Goal: Obtain resource: Download file/media

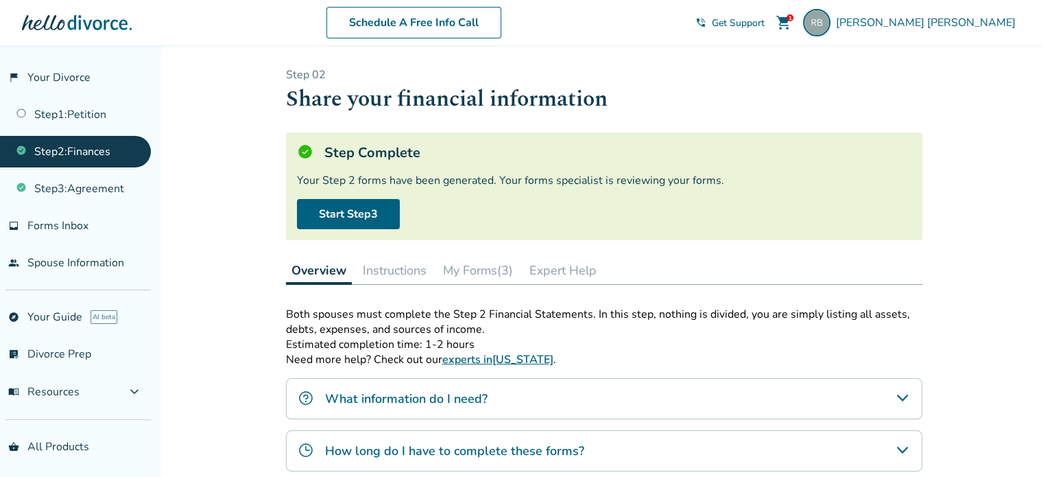
click at [488, 268] on button "My Forms (3)" at bounding box center [477, 269] width 81 height 27
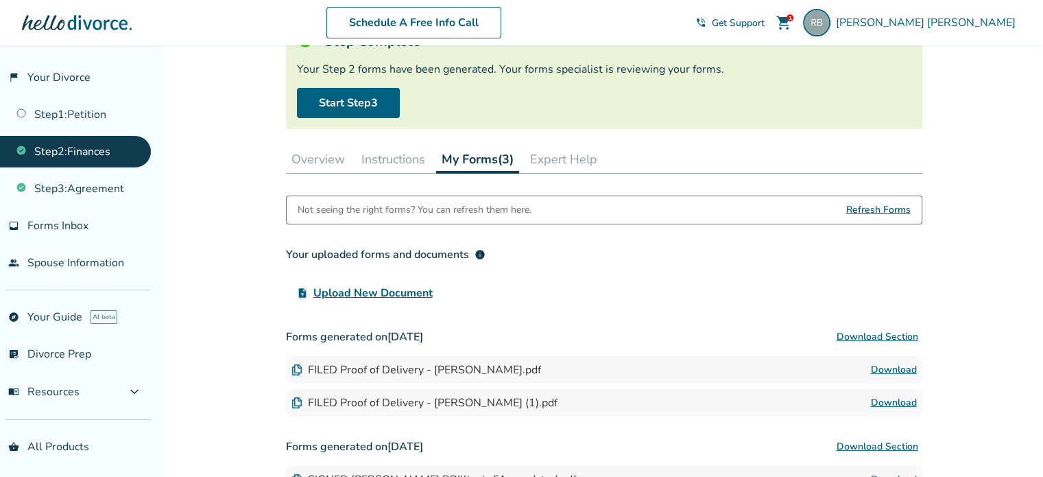
scroll to position [105, 0]
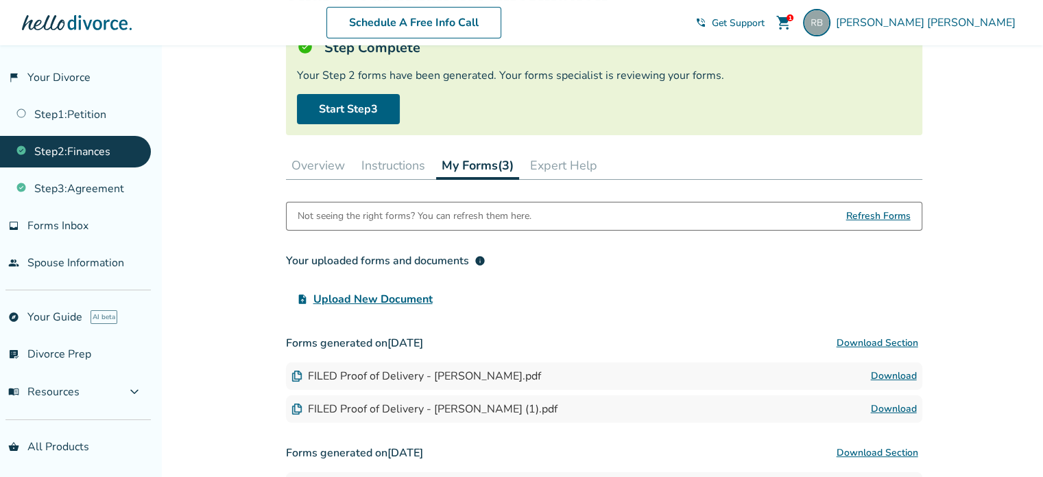
click at [882, 217] on span "Refresh Forms" at bounding box center [878, 215] width 64 height 27
click at [883, 214] on span "Refresh Forms" at bounding box center [878, 215] width 64 height 27
click at [85, 182] on link "Step 3 : Agreement" at bounding box center [75, 189] width 151 height 32
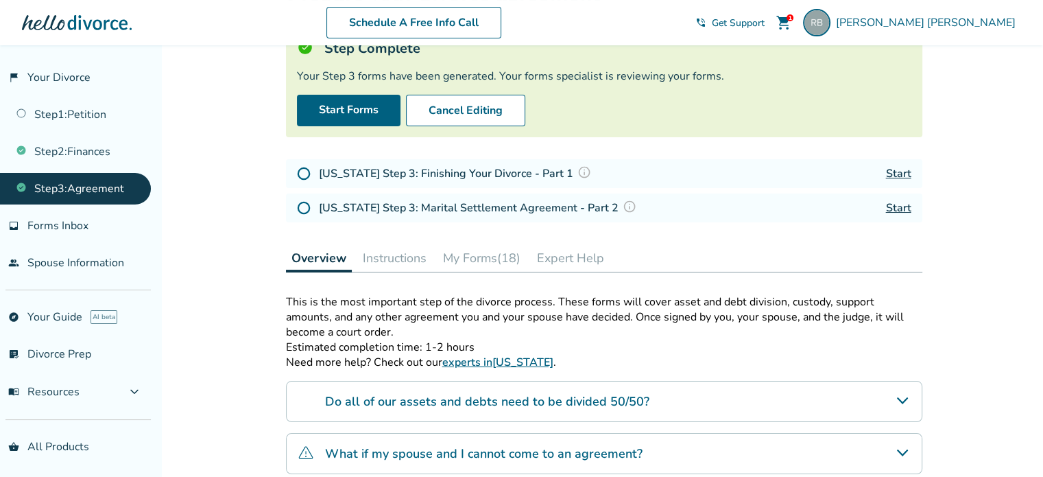
scroll to position [113, 0]
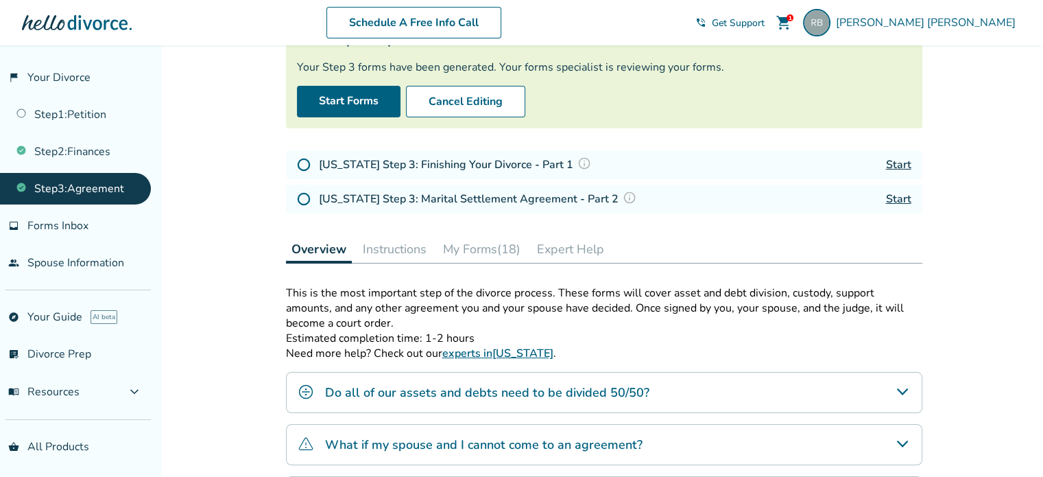
click at [485, 245] on button "My Forms (18)" at bounding box center [481, 248] width 88 height 27
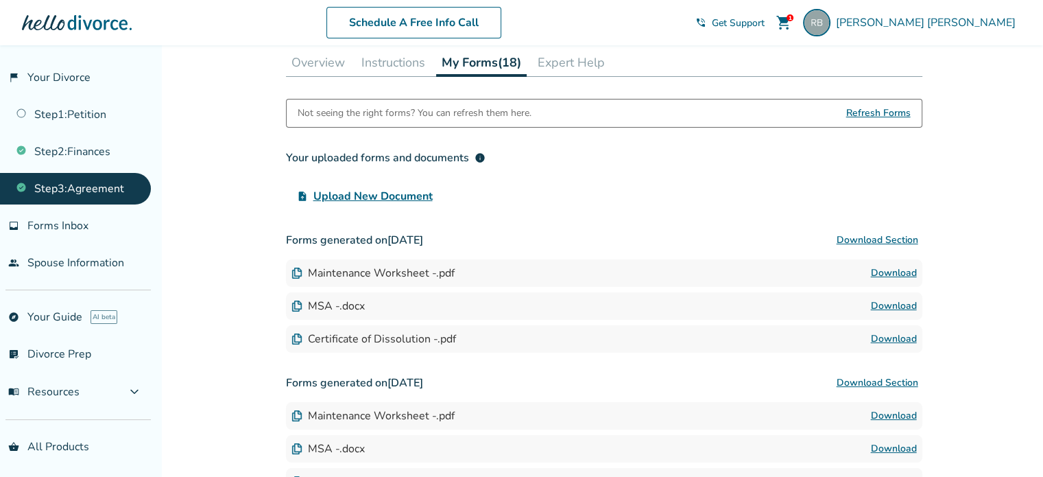
scroll to position [303, 0]
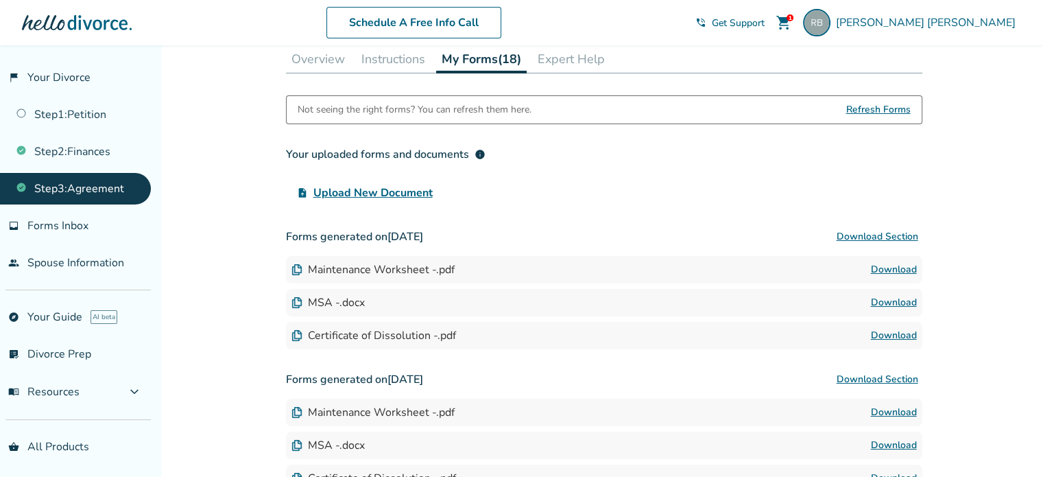
click at [894, 266] on link "Download" at bounding box center [894, 269] width 46 height 16
